Goal: Find specific page/section: Find specific page/section

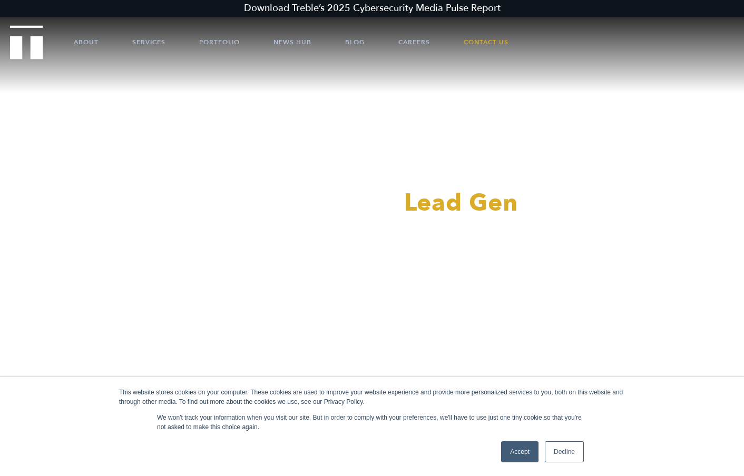
click at [523, 453] on link "Accept" at bounding box center [519, 452] width 37 height 21
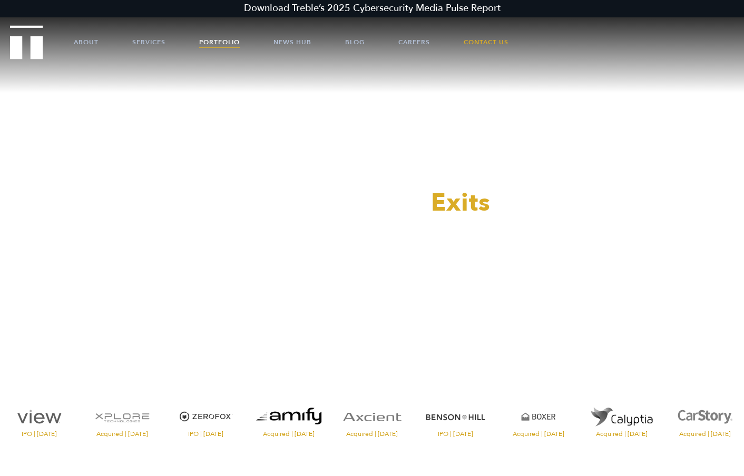
click at [212, 46] on link "Portfolio" at bounding box center [219, 42] width 41 height 32
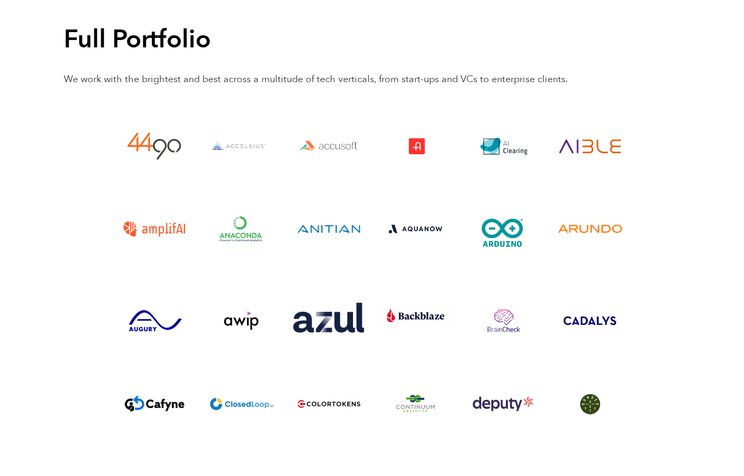
scroll to position [2433, 0]
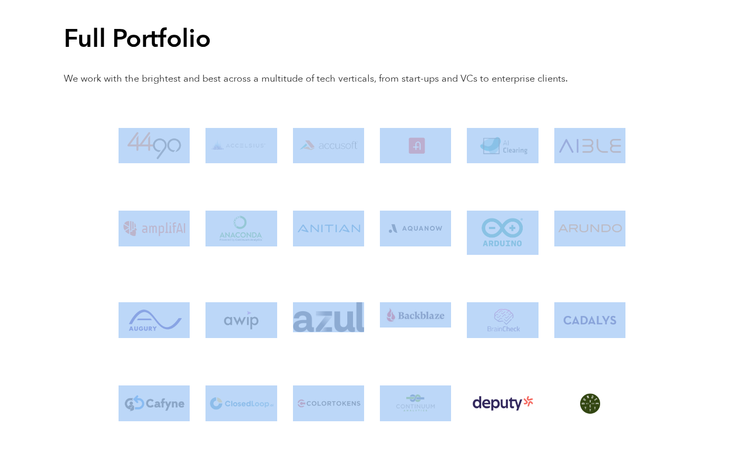
drag, startPoint x: 64, startPoint y: 71, endPoint x: 375, endPoint y: 375, distance: 434.9
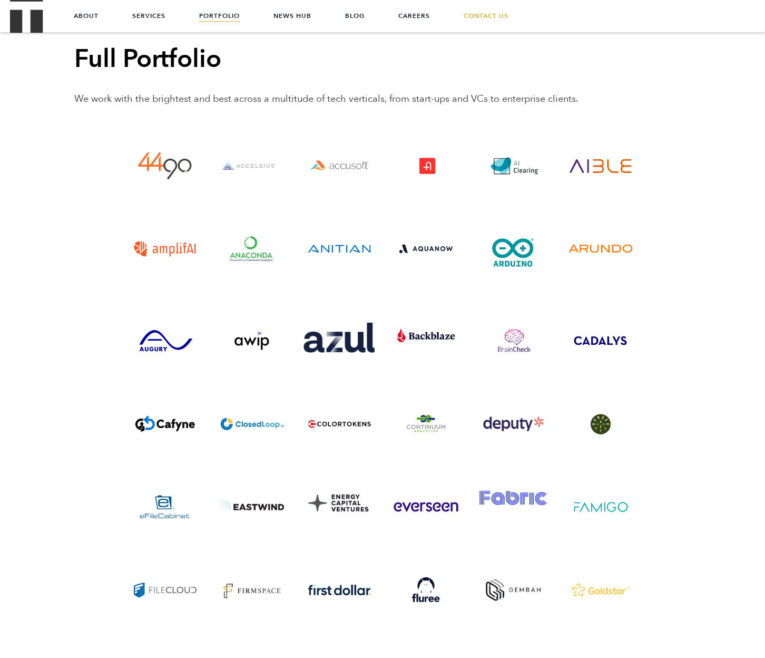
scroll to position [2409, 0]
